Goal: Task Accomplishment & Management: Use online tool/utility

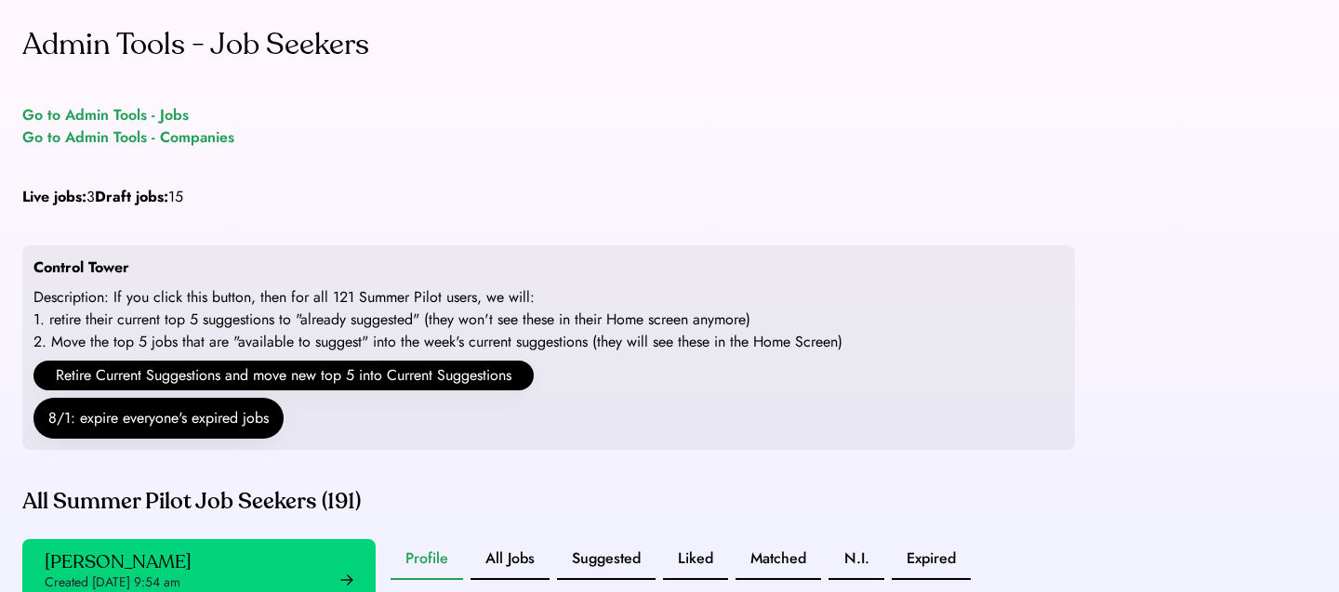
click at [161, 118] on div "Go to Admin Tools - Jobs" at bounding box center [105, 115] width 166 height 22
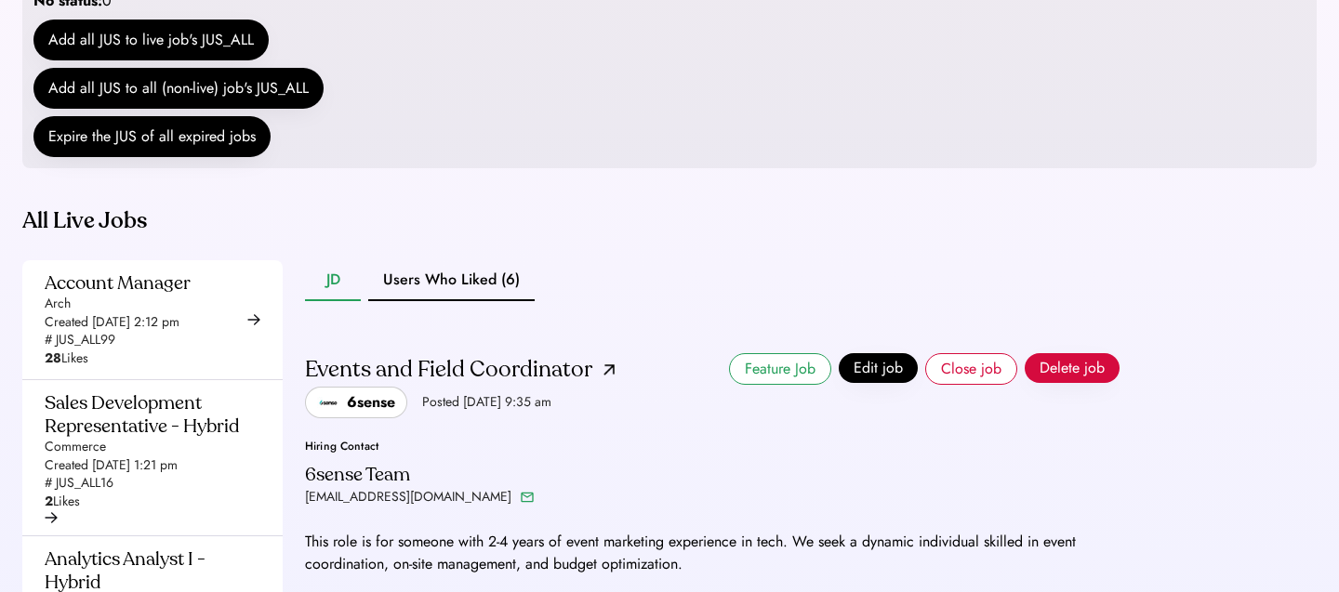
scroll to position [415, 0]
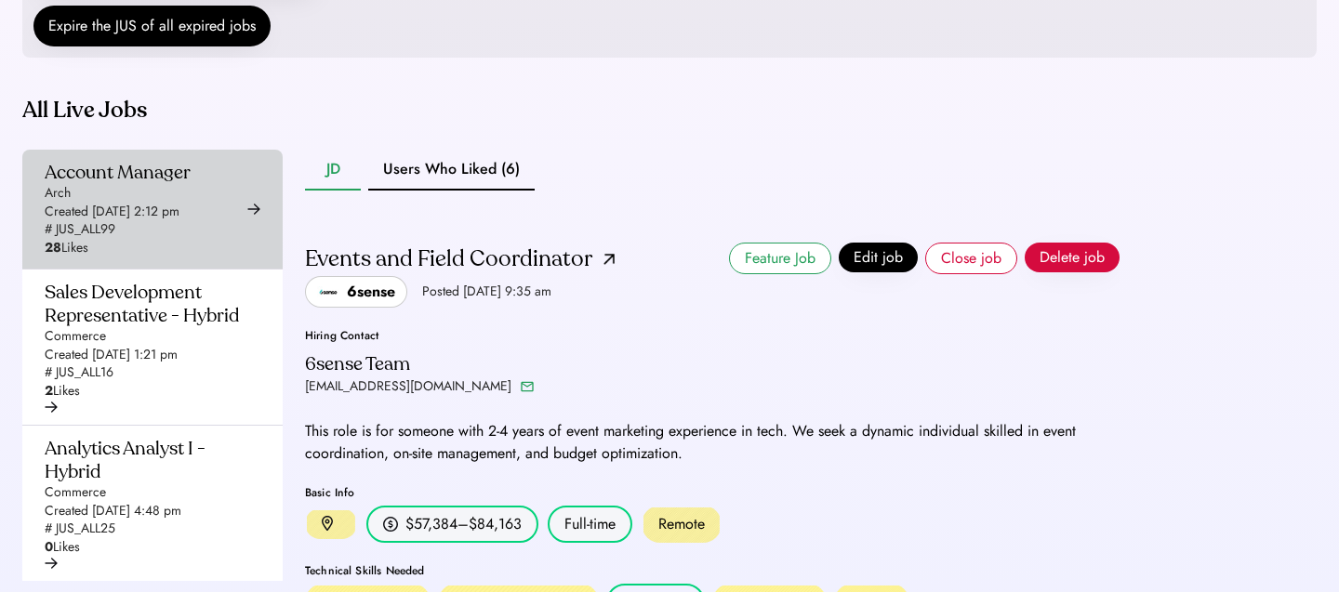
click at [157, 238] on div "Account Manager Arch Created [DATE] 2:12 pm # JUS_ALL99 28 Likes" at bounding box center [118, 209] width 146 height 97
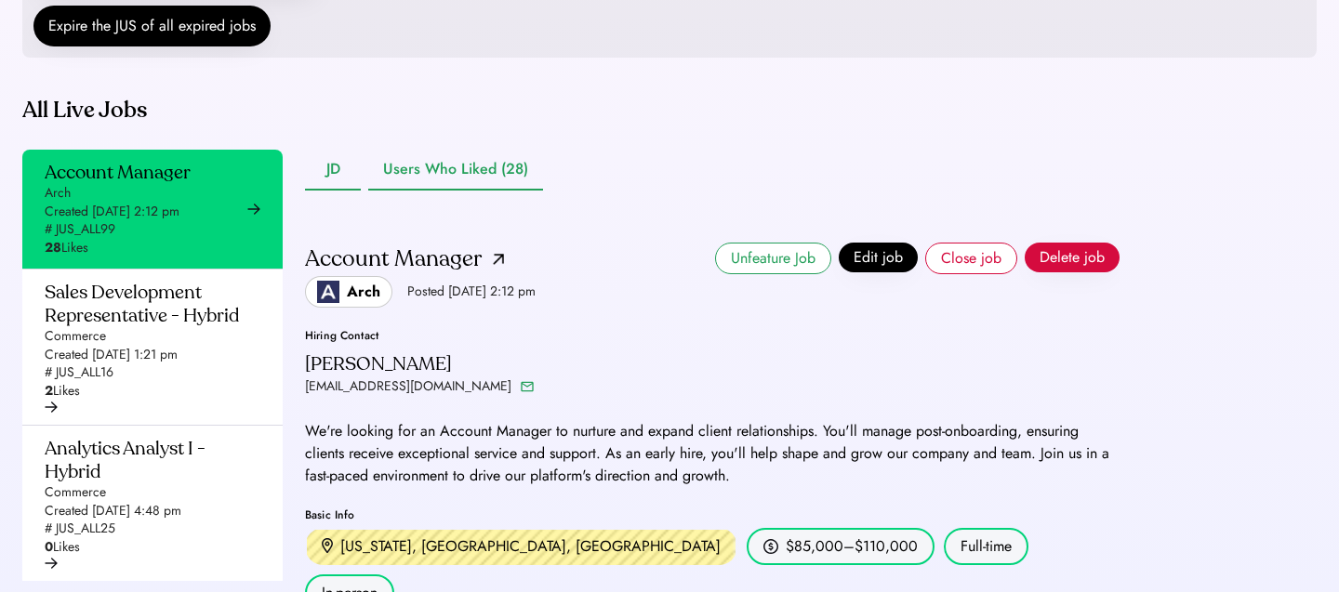
click at [480, 191] on button "Users Who Liked (28)" at bounding box center [455, 170] width 175 height 41
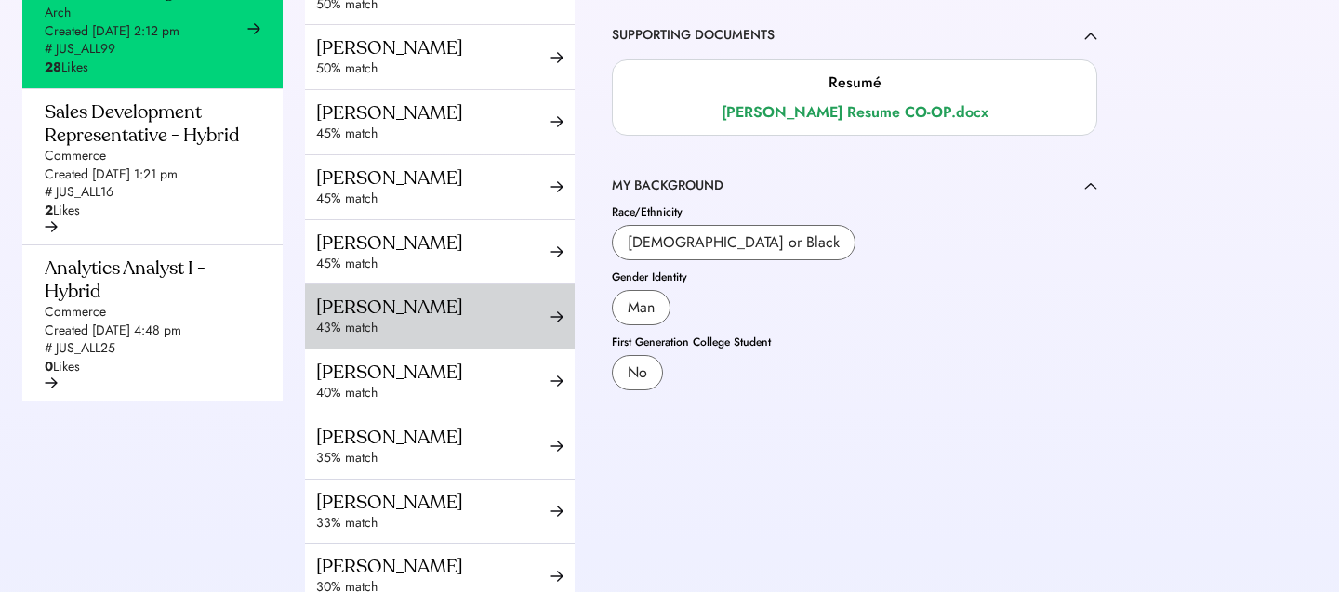
scroll to position [849, 0]
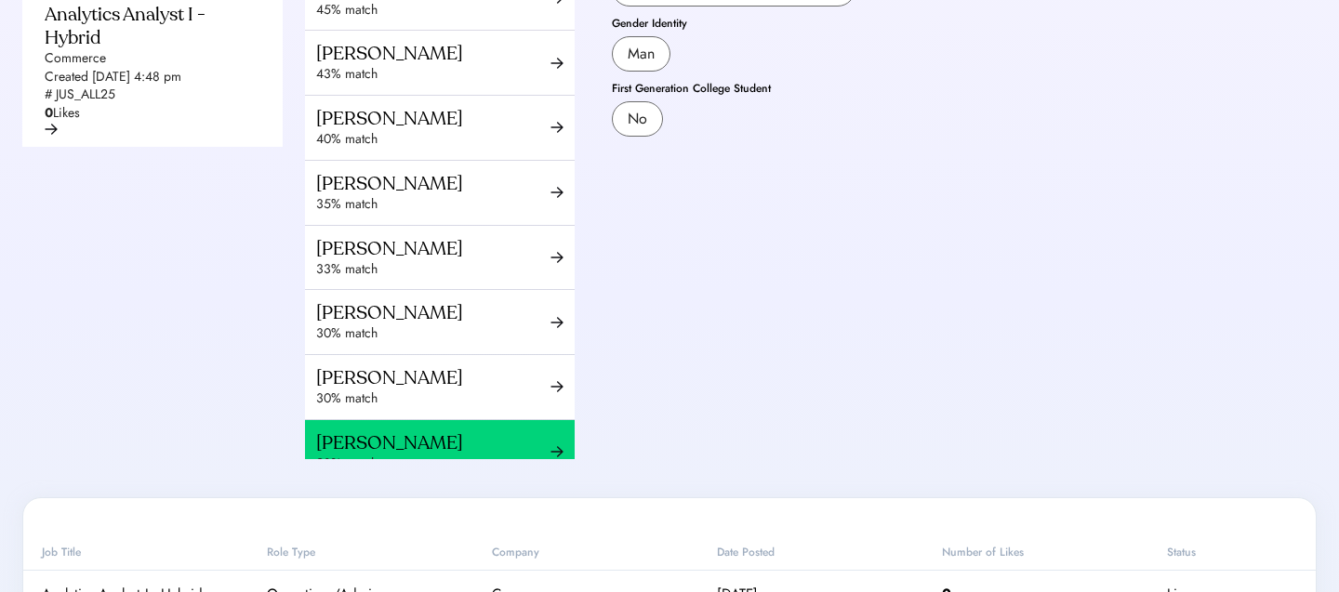
click at [516, 449] on div "[PERSON_NAME]" at bounding box center [433, 442] width 234 height 23
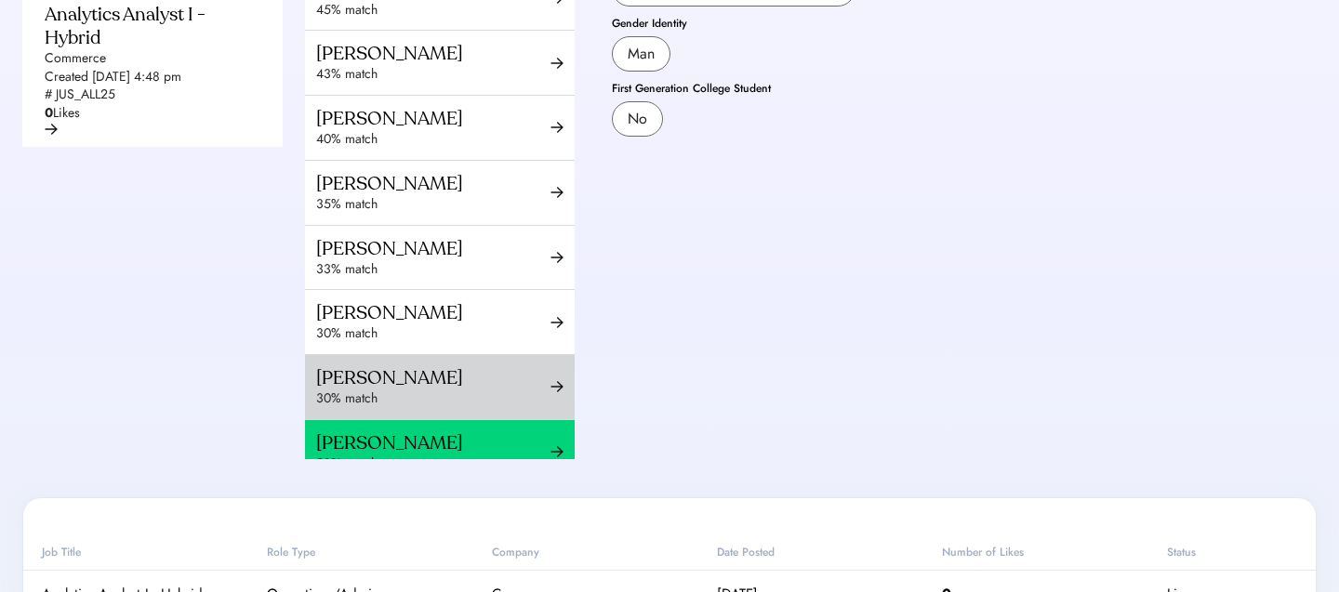
click at [545, 369] on div "[PERSON_NAME]" at bounding box center [433, 377] width 234 height 23
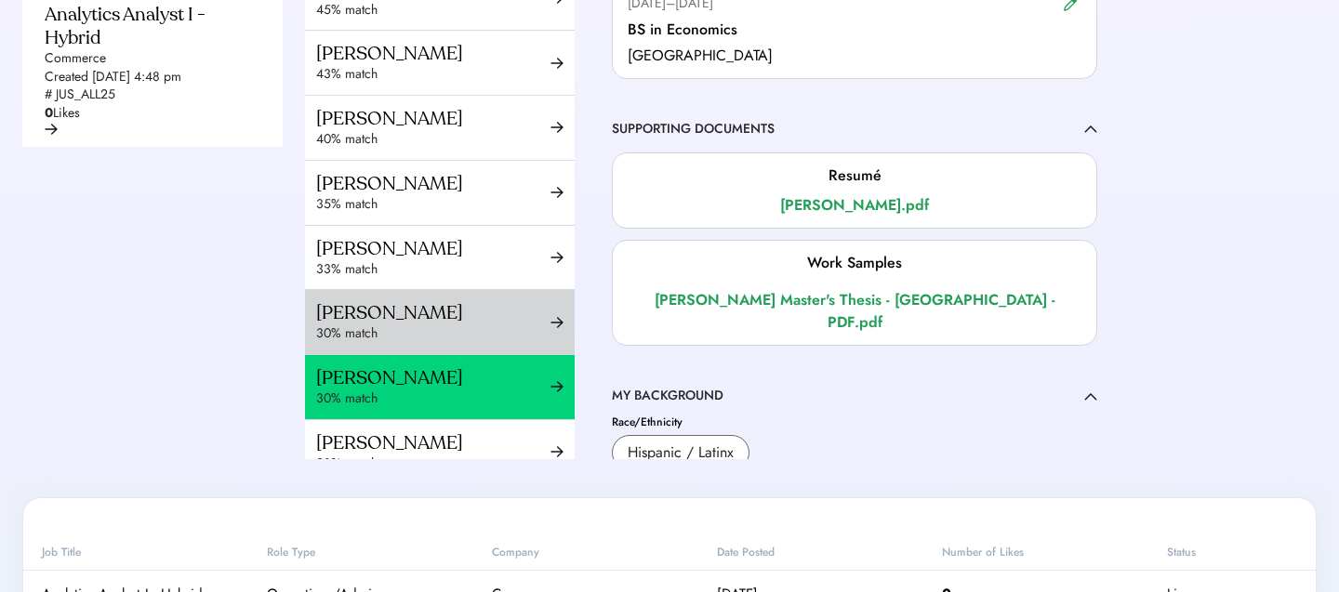
click at [510, 336] on div "30% match" at bounding box center [433, 333] width 234 height 19
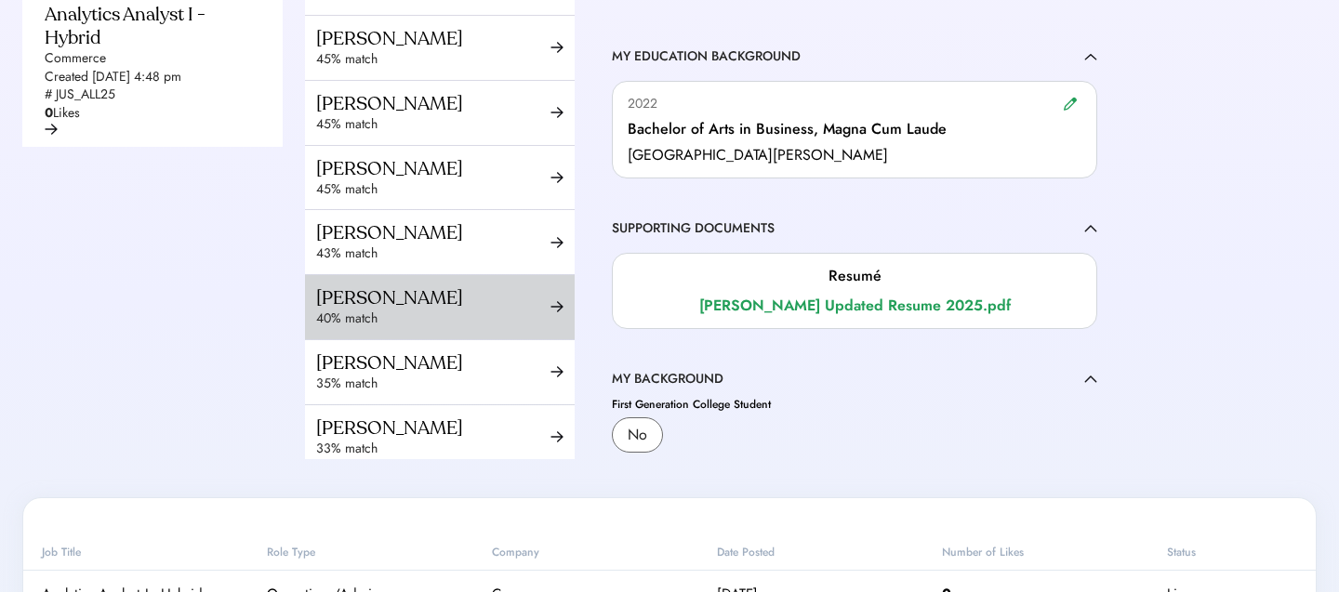
scroll to position [951, 0]
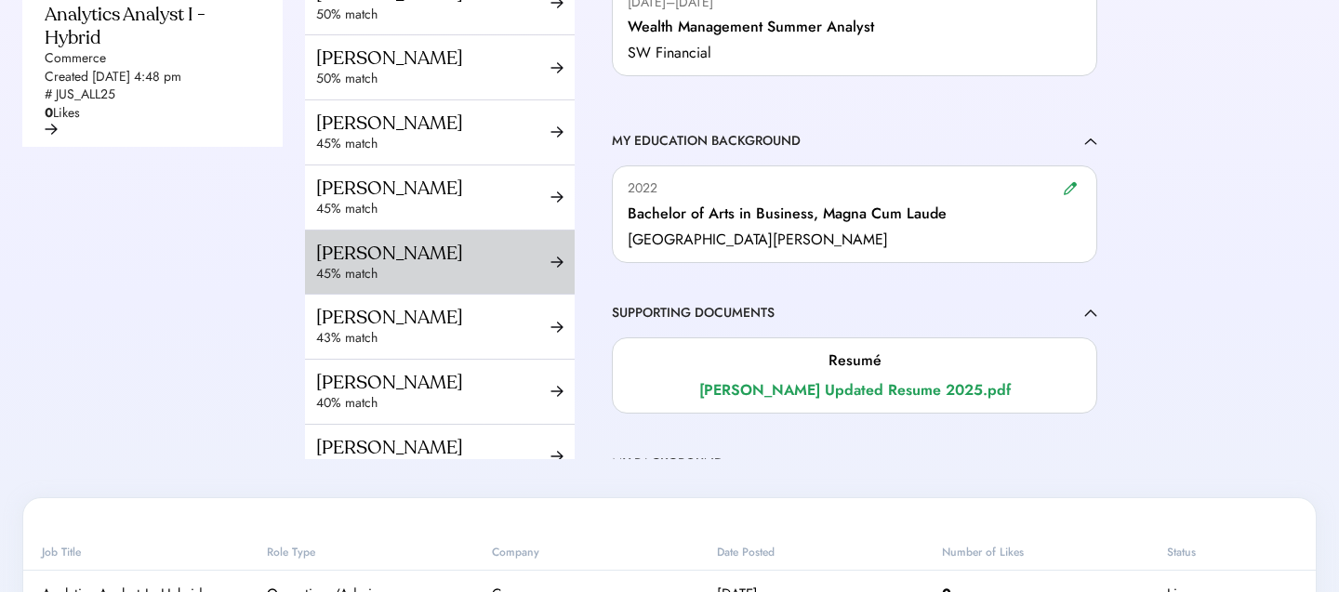
click at [397, 249] on div "Warren Yass" at bounding box center [433, 253] width 234 height 23
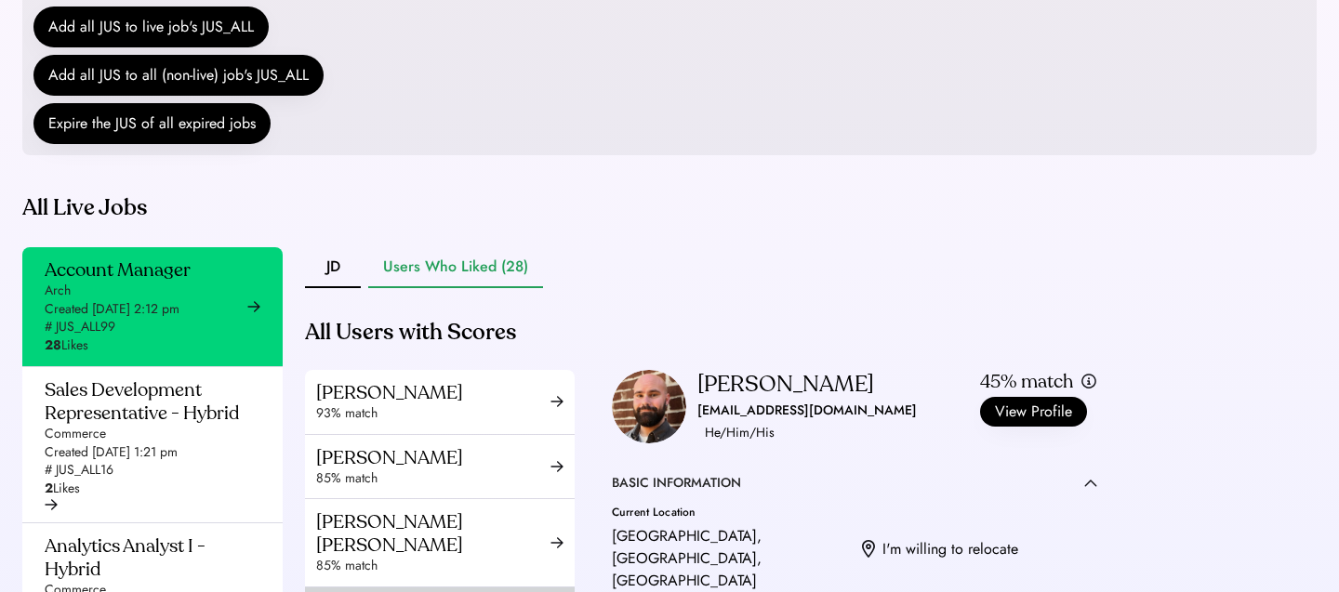
scroll to position [303, 0]
